Goal: Information Seeking & Learning: Find specific fact

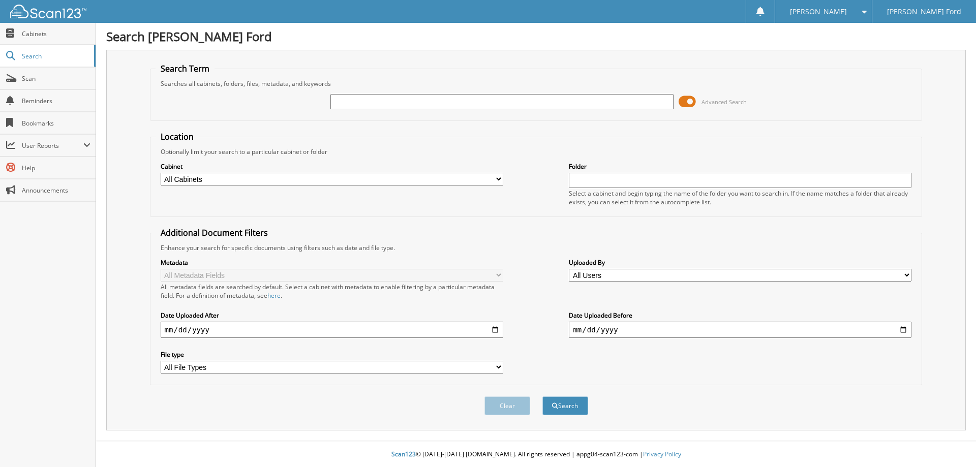
click at [360, 102] on input "text" at bounding box center [502, 101] width 343 height 15
type input "703044"
click at [556, 408] on span "submit" at bounding box center [555, 406] width 6 height 6
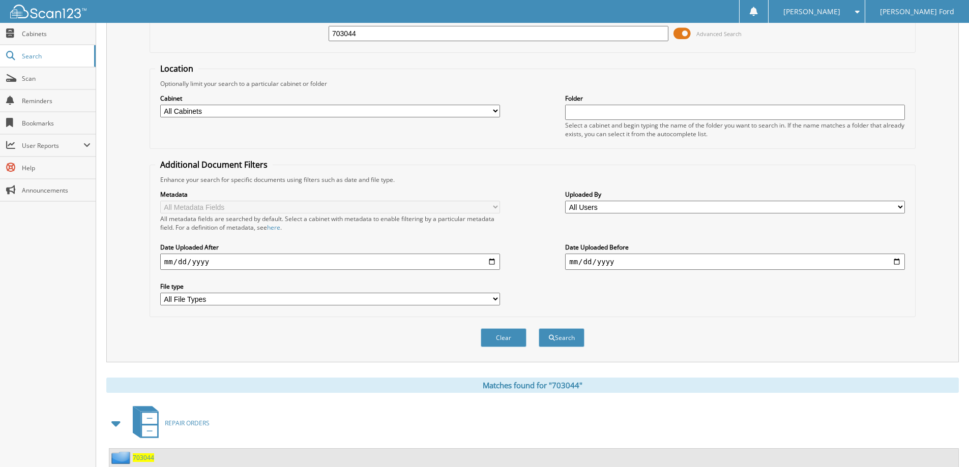
scroll to position [101, 0]
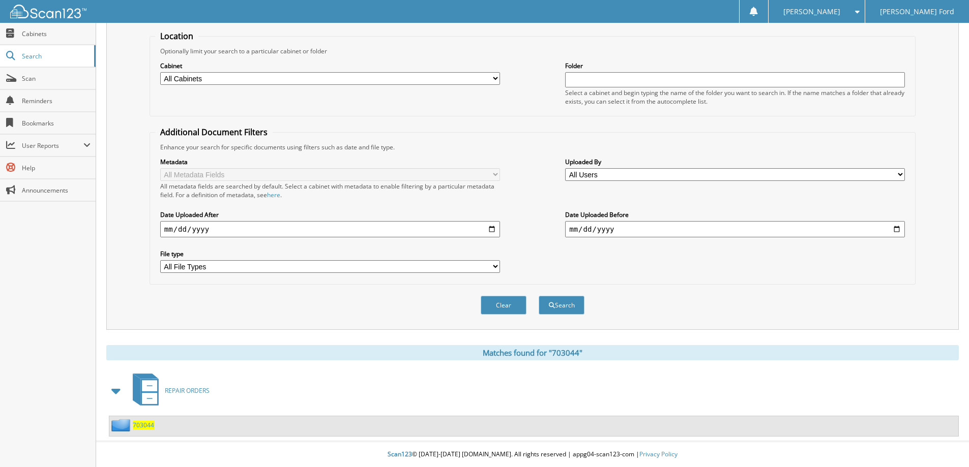
click at [137, 424] on span "703044" at bounding box center [143, 425] width 21 height 9
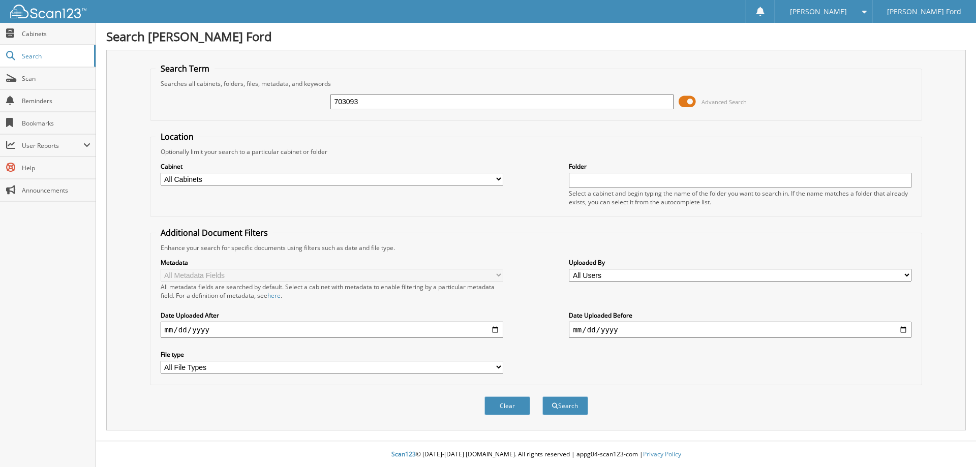
type input "703093"
click at [543, 397] on button "Search" at bounding box center [566, 406] width 46 height 19
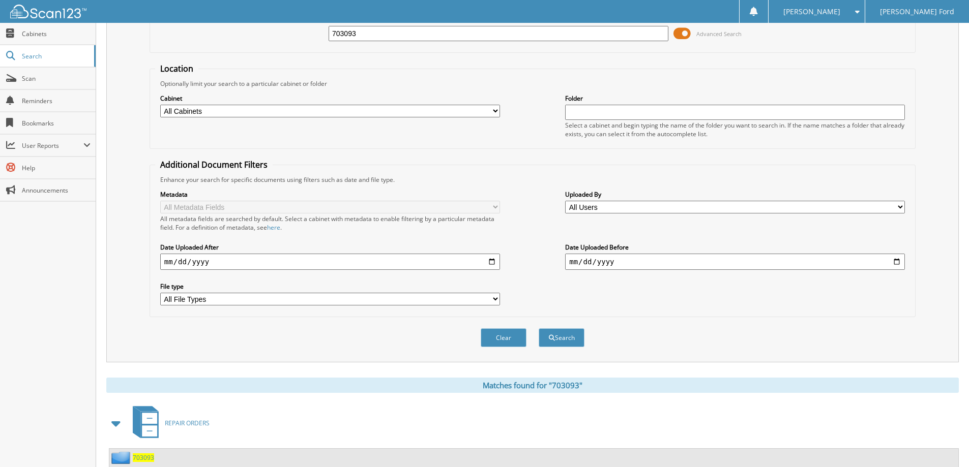
scroll to position [101, 0]
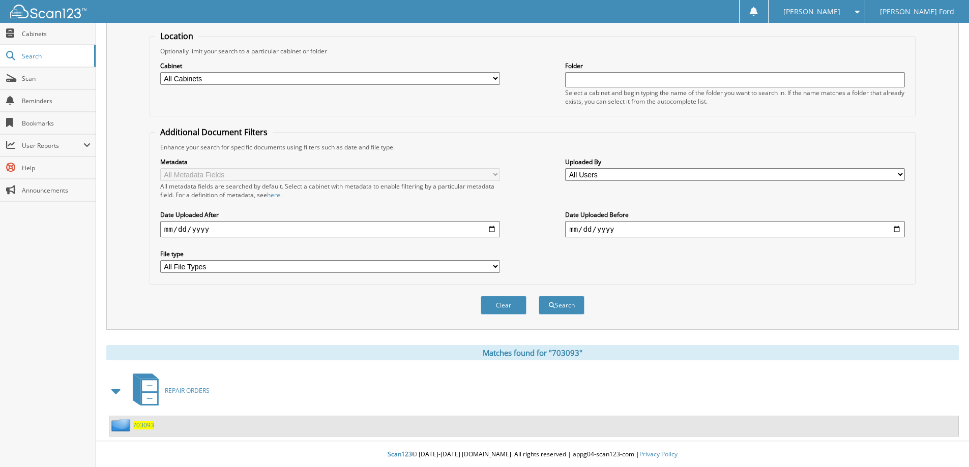
click at [138, 427] on span "703093" at bounding box center [143, 425] width 21 height 9
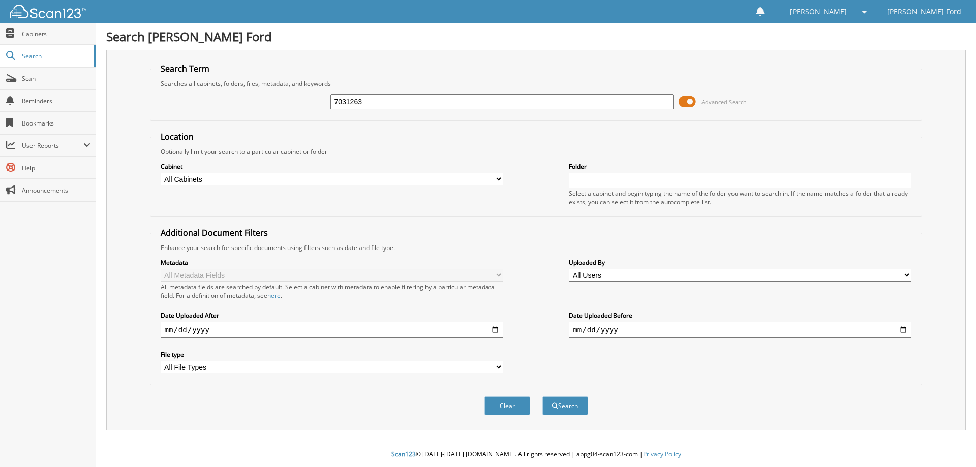
type input "7031263"
click at [543, 397] on button "Search" at bounding box center [566, 406] width 46 height 19
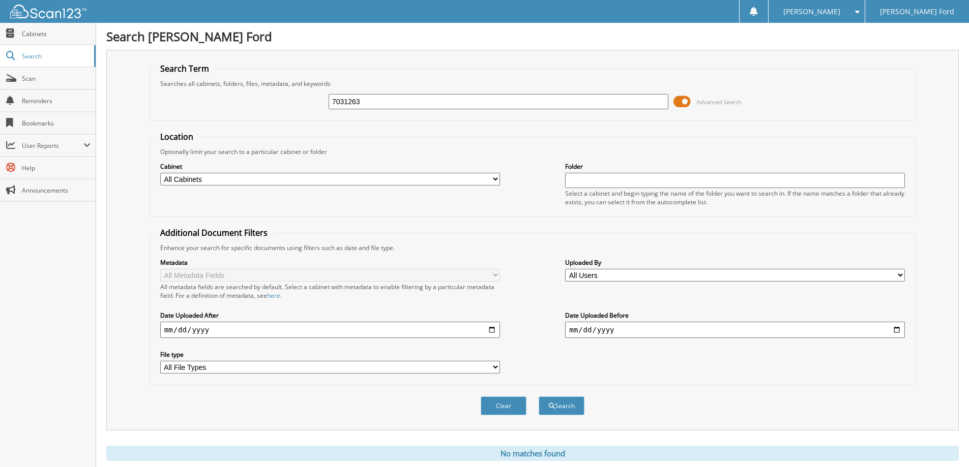
click at [377, 101] on input "7031263" at bounding box center [498, 101] width 340 height 15
type input "703126"
click at [539, 397] on button "Search" at bounding box center [562, 406] width 46 height 19
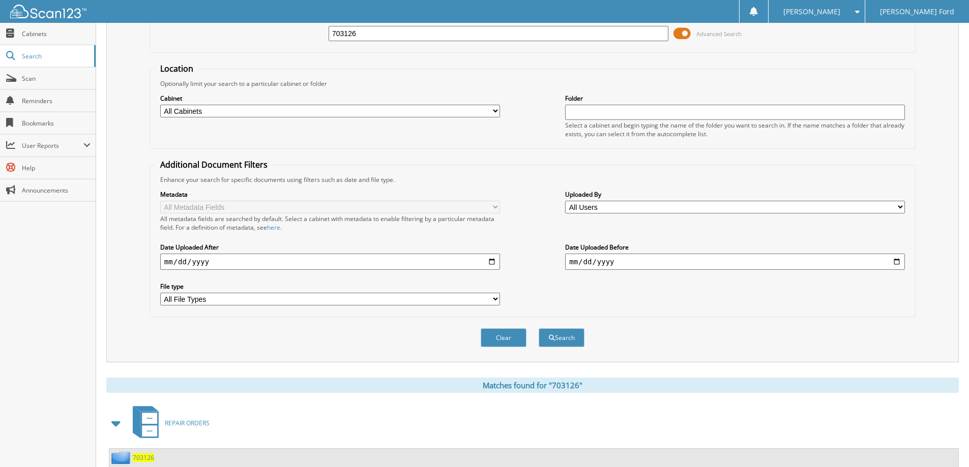
scroll to position [101, 0]
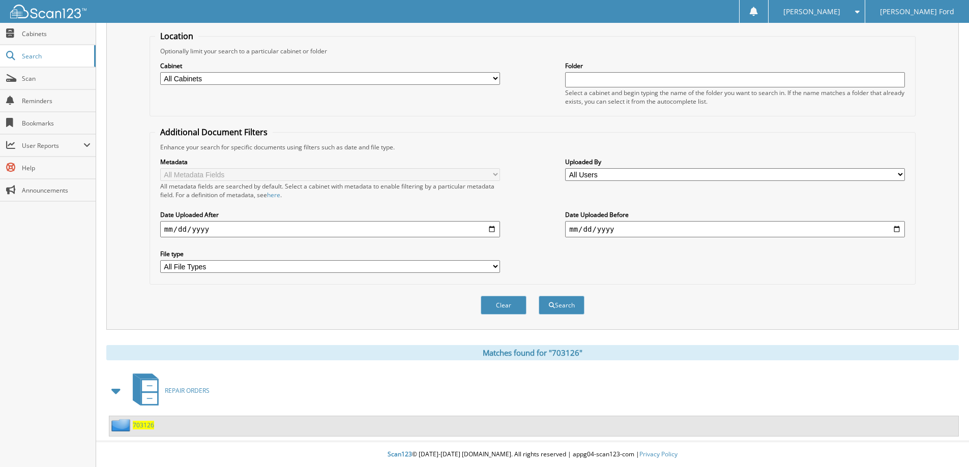
click at [139, 428] on span "703126" at bounding box center [143, 425] width 21 height 9
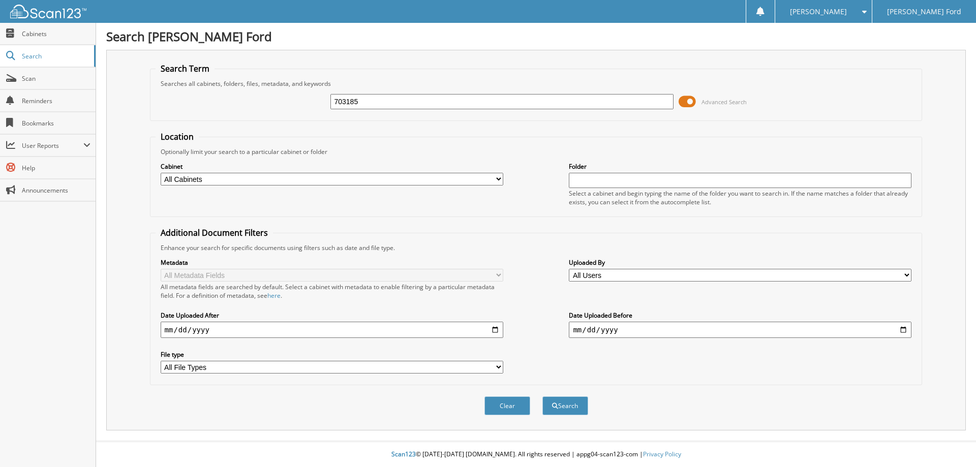
type input "703185"
click at [543, 397] on button "Search" at bounding box center [566, 406] width 46 height 19
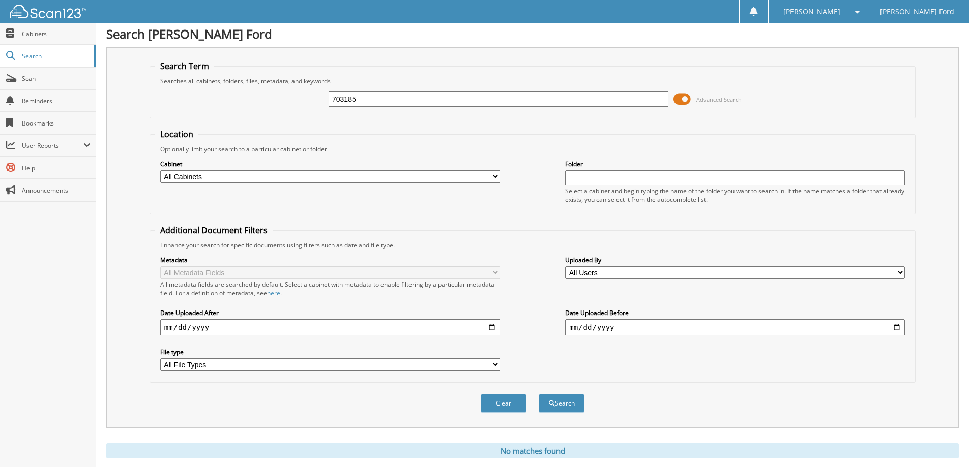
scroll to position [30, 0]
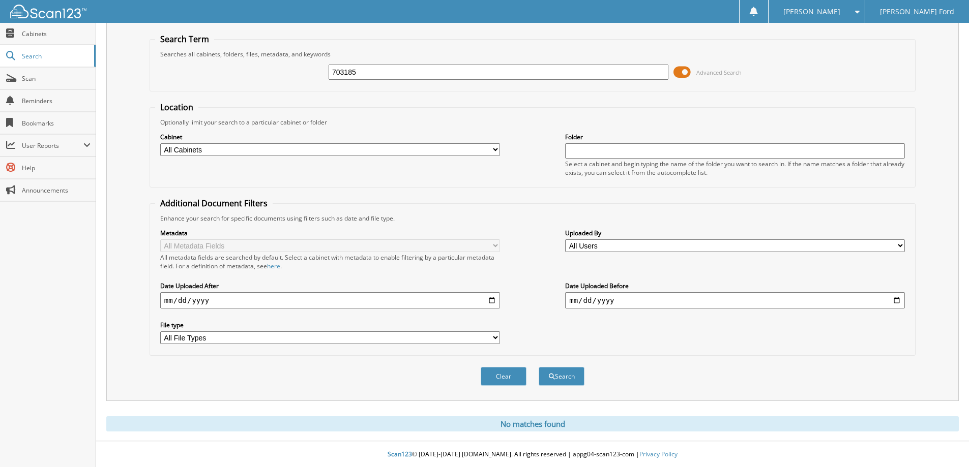
click at [396, 72] on input "703185" at bounding box center [498, 72] width 340 height 15
type input "703543"
click at [539, 367] on button "Search" at bounding box center [562, 376] width 46 height 19
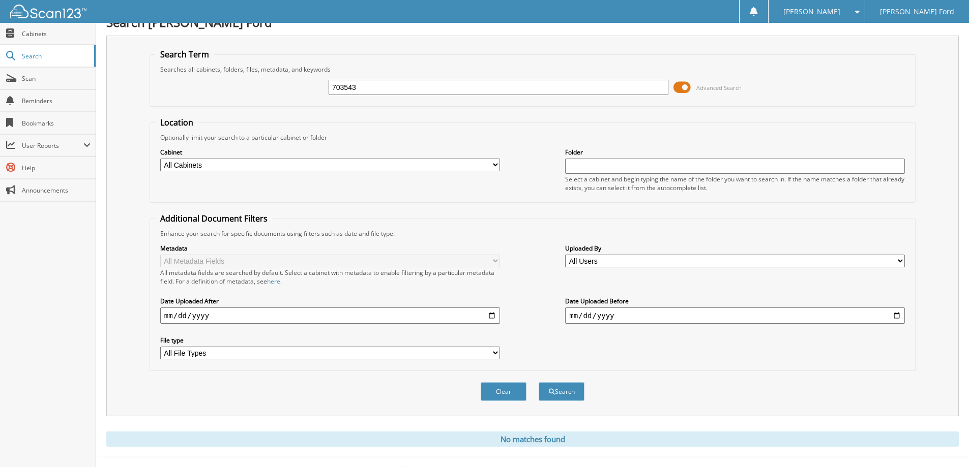
scroll to position [30, 0]
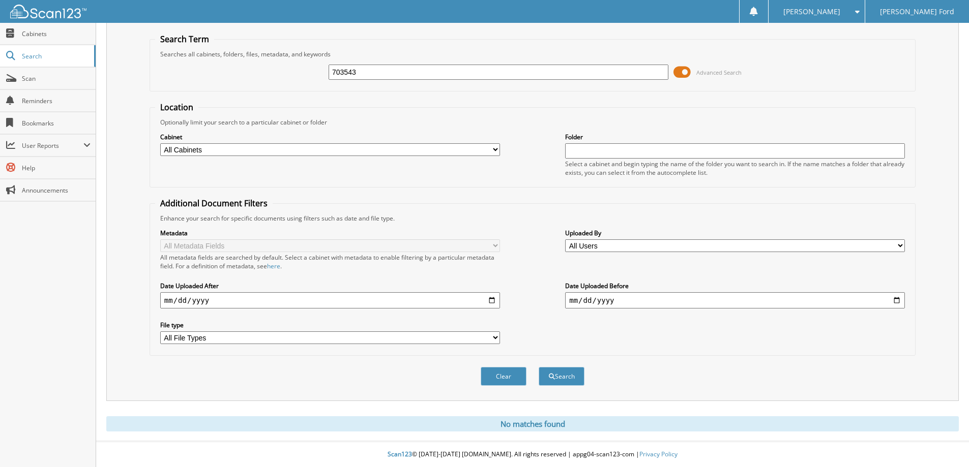
drag, startPoint x: 367, startPoint y: 73, endPoint x: 323, endPoint y: 76, distance: 43.3
click at [323, 76] on div "703543 Advanced Search" at bounding box center [532, 71] width 755 height 27
type input "703621"
click at [539, 367] on button "Search" at bounding box center [562, 376] width 46 height 19
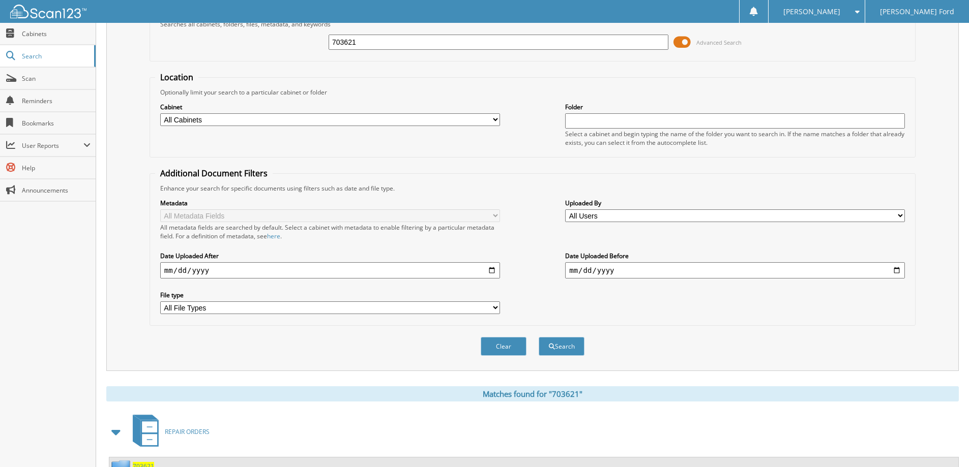
scroll to position [101, 0]
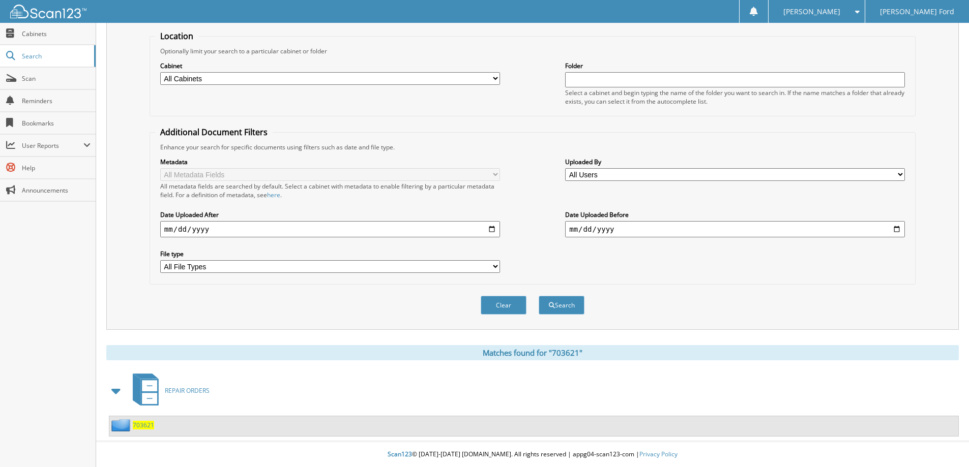
click at [140, 425] on span "703621" at bounding box center [143, 425] width 21 height 9
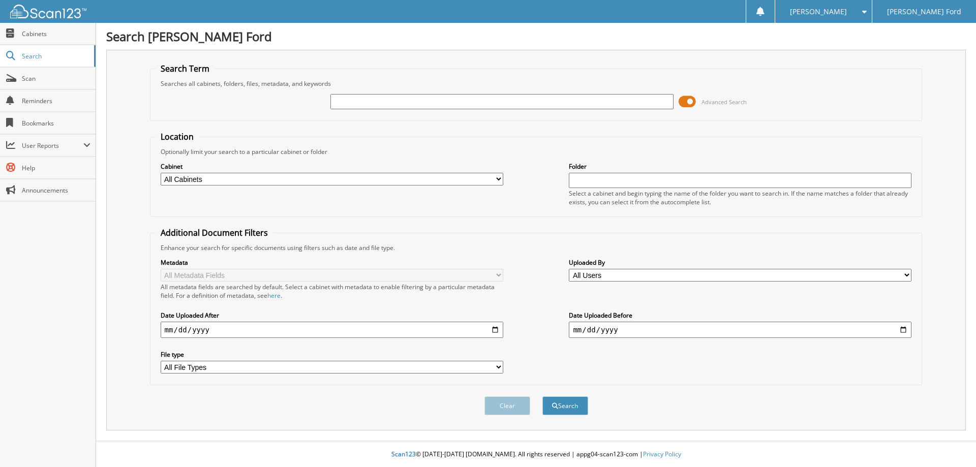
click at [370, 103] on input "text" at bounding box center [502, 101] width 343 height 15
type input "703621"
click at [543, 397] on button "Search" at bounding box center [566, 406] width 46 height 19
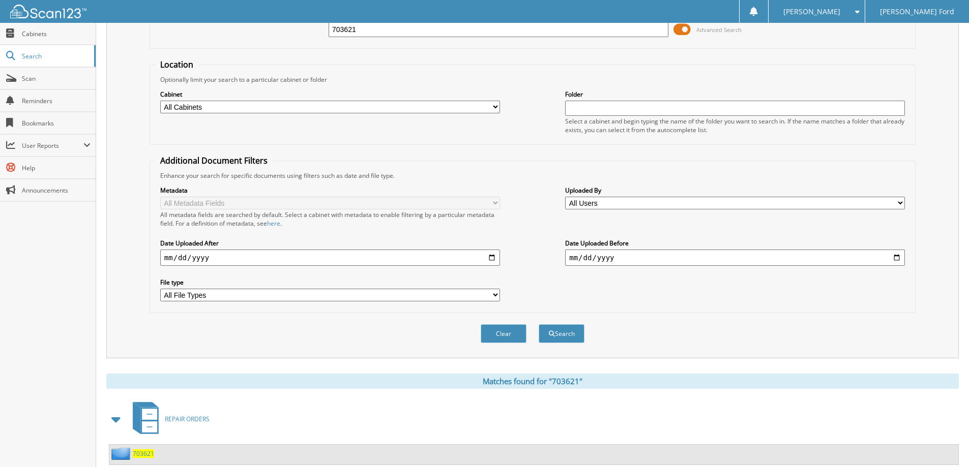
scroll to position [101, 0]
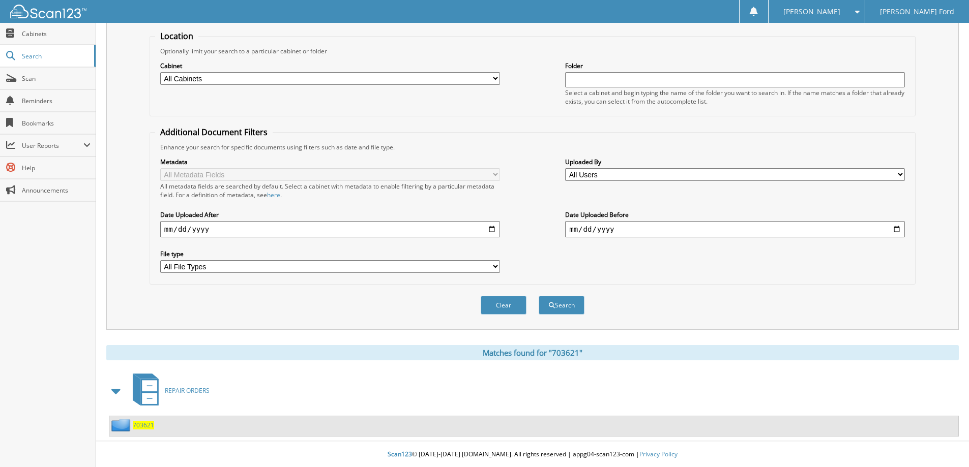
click at [133, 423] on span "703621" at bounding box center [143, 425] width 21 height 9
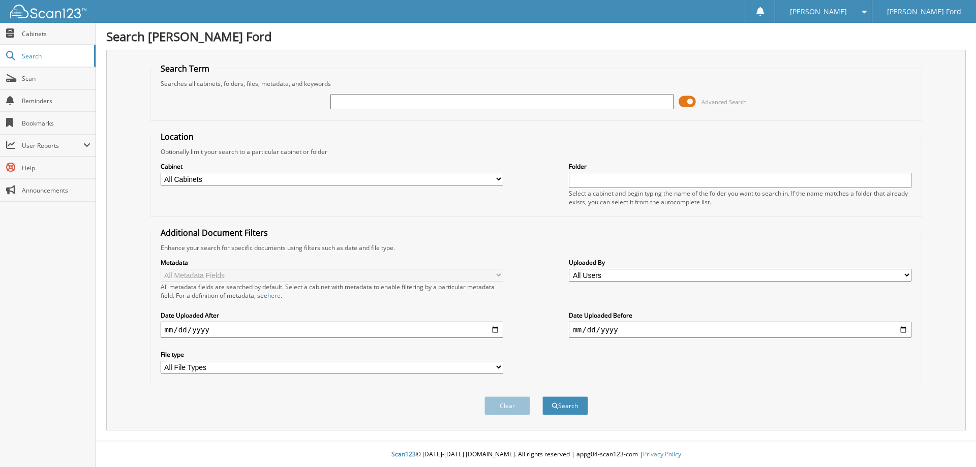
click at [405, 105] on input "text" at bounding box center [502, 101] width 343 height 15
type input "7036213"
click at [543, 397] on button "Search" at bounding box center [566, 406] width 46 height 19
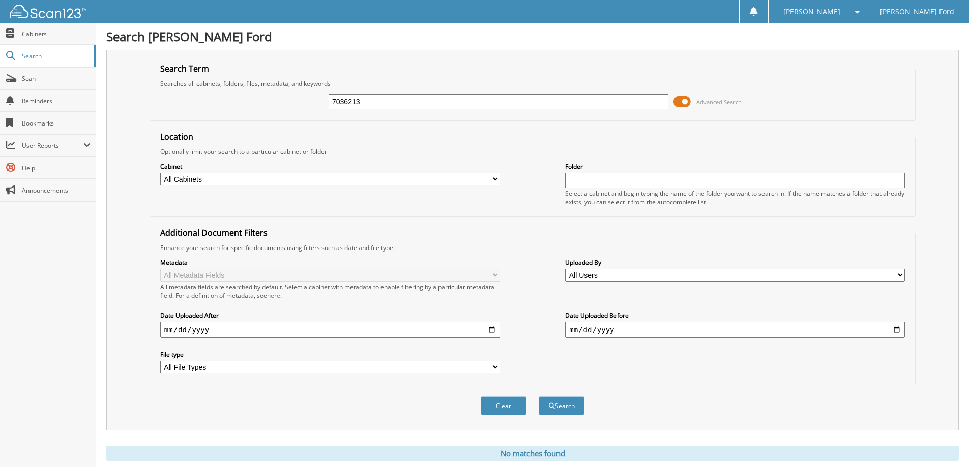
click at [408, 98] on input "7036213" at bounding box center [498, 101] width 340 height 15
type input "703621"
click at [539, 397] on button "Search" at bounding box center [562, 406] width 46 height 19
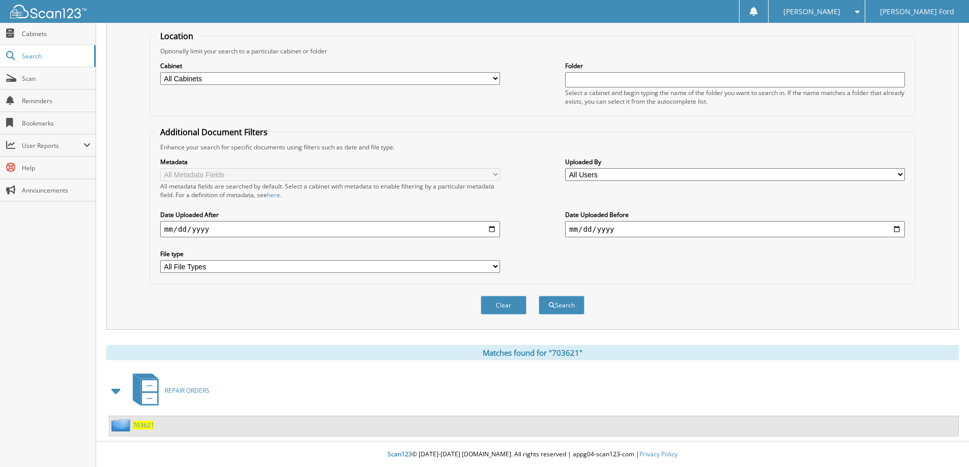
click at [141, 426] on span "703621" at bounding box center [143, 425] width 21 height 9
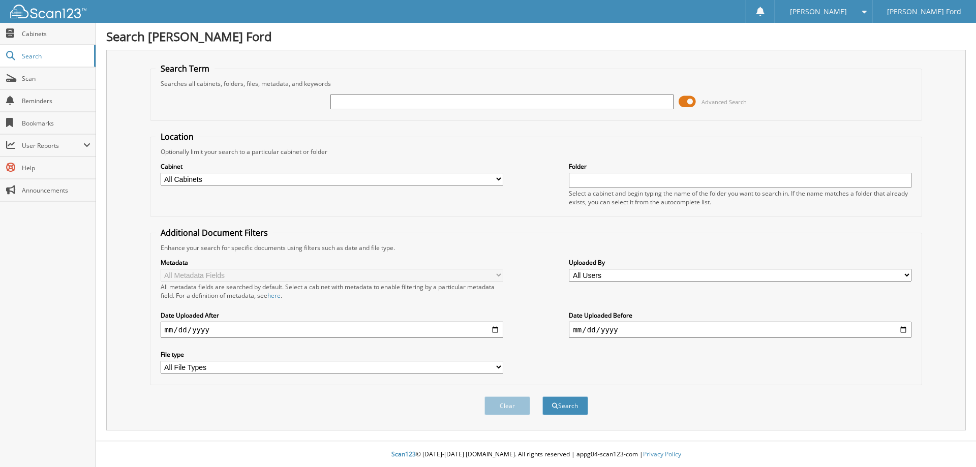
click at [364, 104] on input "text" at bounding box center [502, 101] width 343 height 15
type input "703621"
click at [576, 406] on button "Search" at bounding box center [566, 406] width 46 height 19
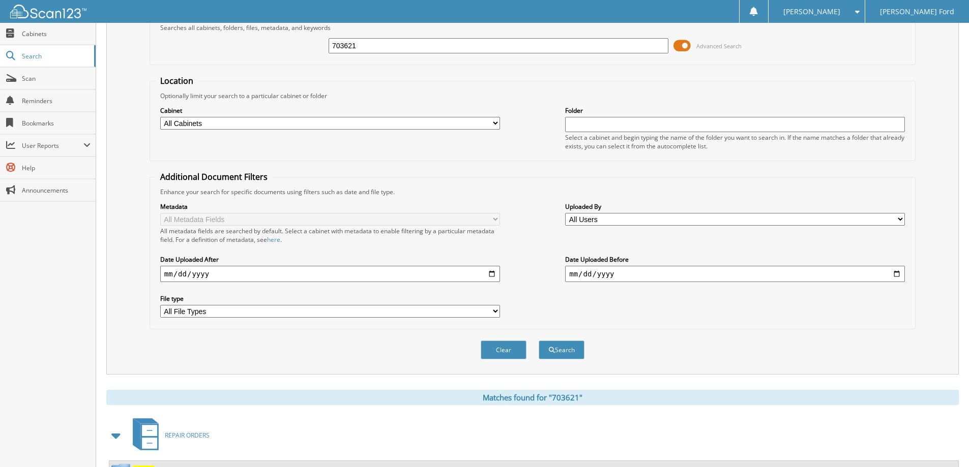
scroll to position [101, 0]
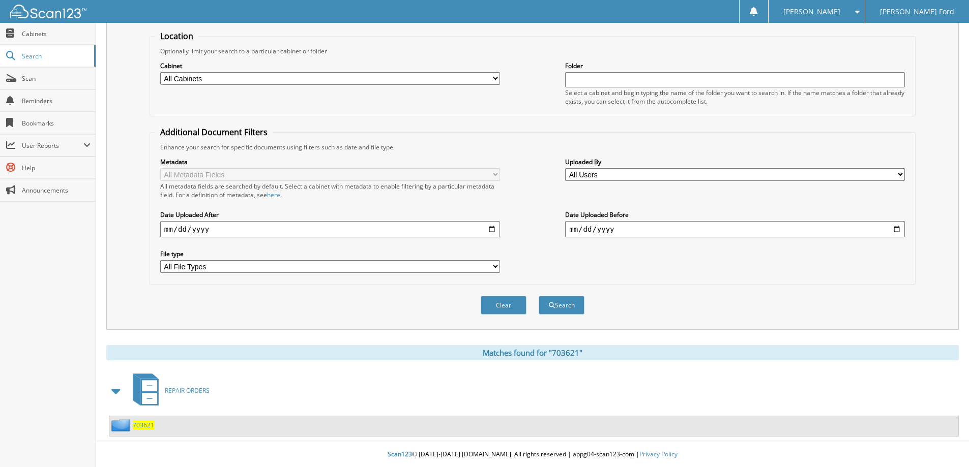
click at [175, 392] on span "REPAIR ORDERS" at bounding box center [187, 390] width 45 height 9
click at [144, 424] on span "703621" at bounding box center [143, 425] width 21 height 9
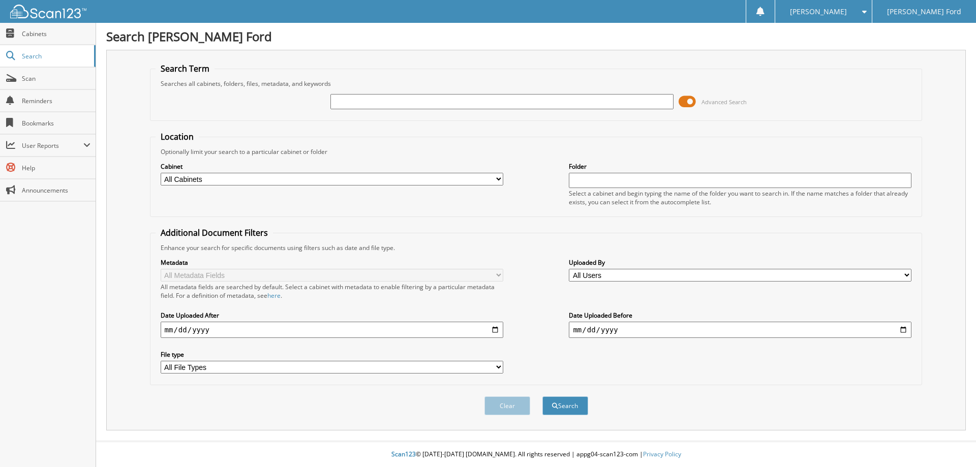
click at [355, 102] on input "text" at bounding box center [502, 101] width 343 height 15
type input "703643"
click at [543, 397] on button "Search" at bounding box center [566, 406] width 46 height 19
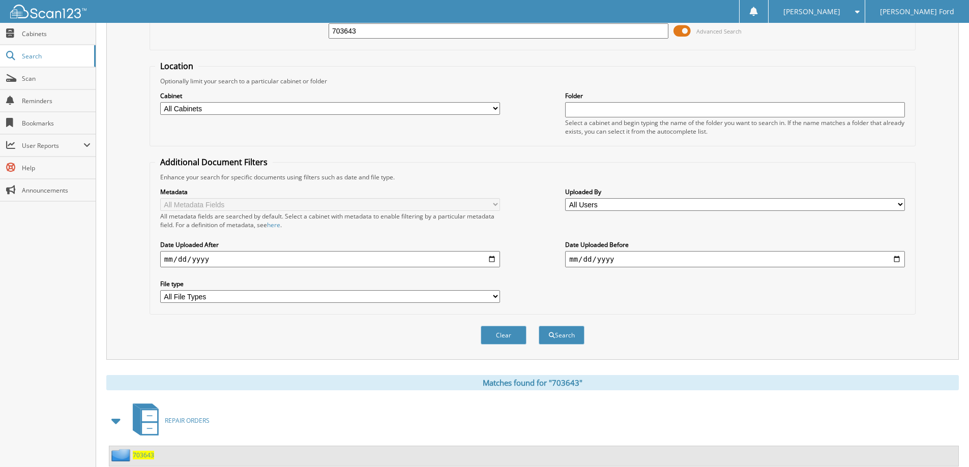
scroll to position [101, 0]
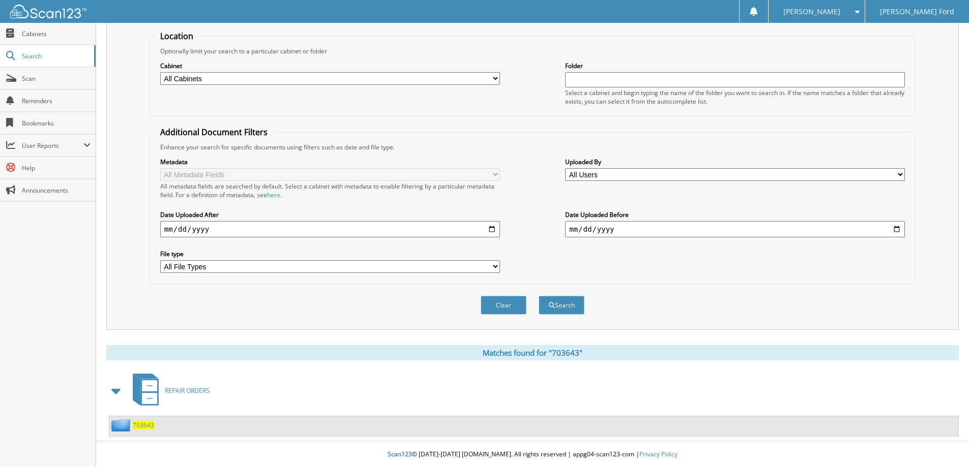
click at [144, 426] on span "703643" at bounding box center [143, 425] width 21 height 9
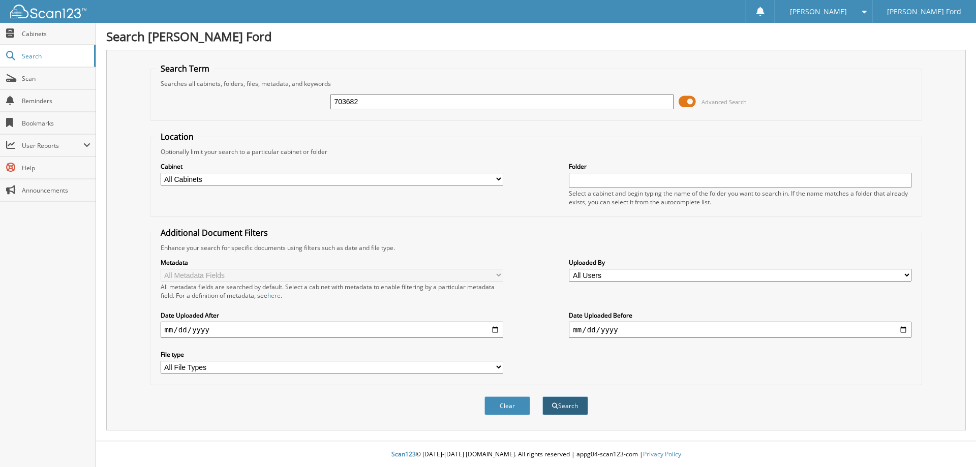
type input "703682"
click at [570, 410] on button "Search" at bounding box center [566, 406] width 46 height 19
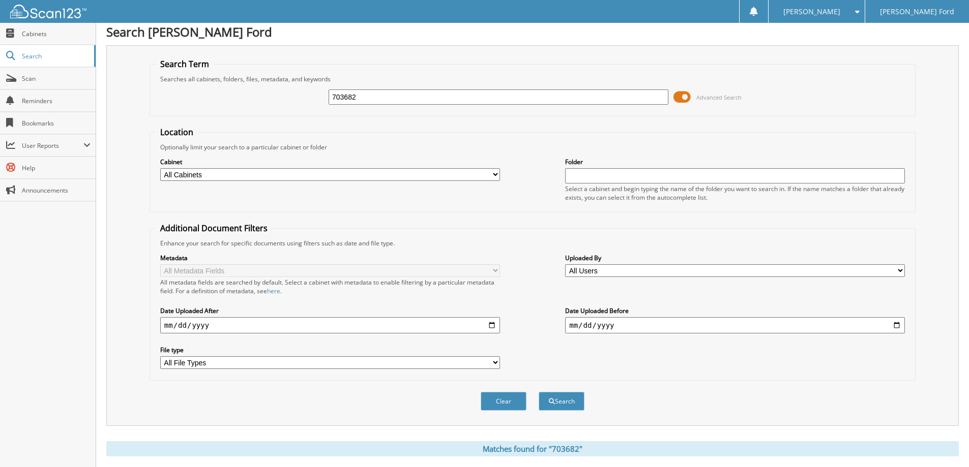
scroll to position [101, 0]
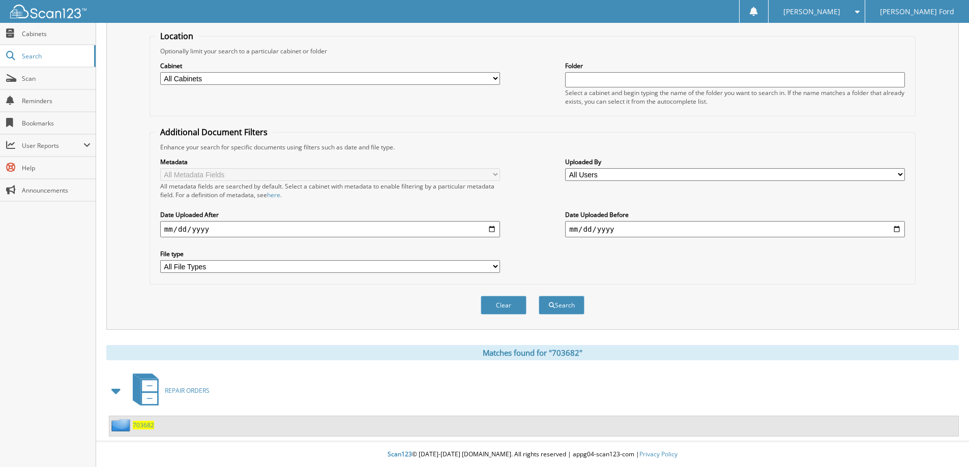
click at [143, 428] on span "703682" at bounding box center [143, 425] width 21 height 9
